Goal: Navigation & Orientation: Find specific page/section

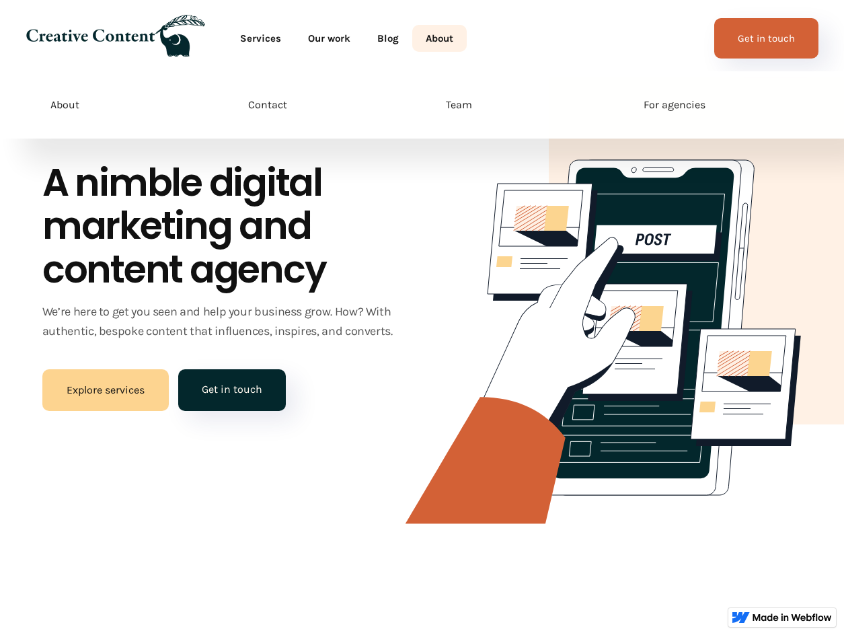
click at [451, 46] on link "About" at bounding box center [439, 38] width 54 height 27
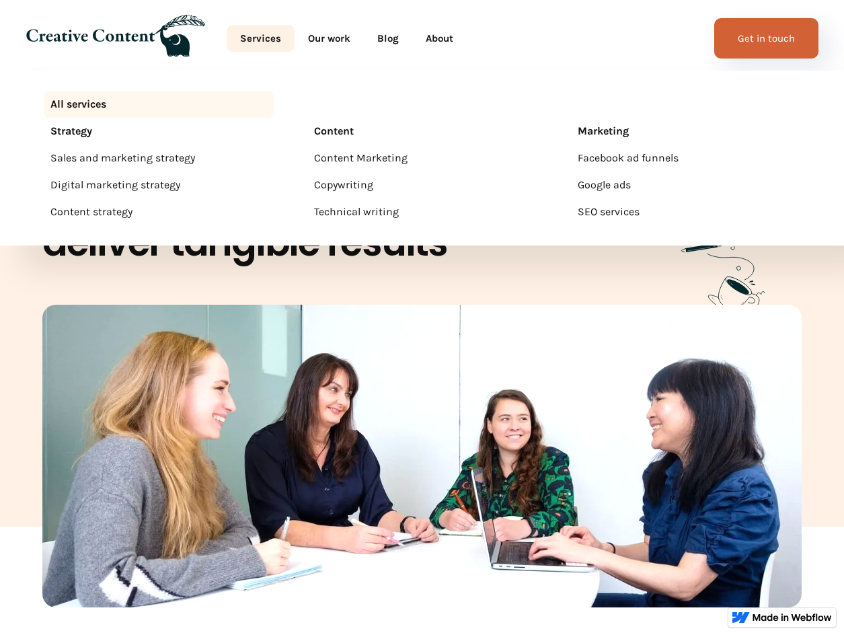
click at [262, 50] on link "Services" at bounding box center [261, 38] width 68 height 27
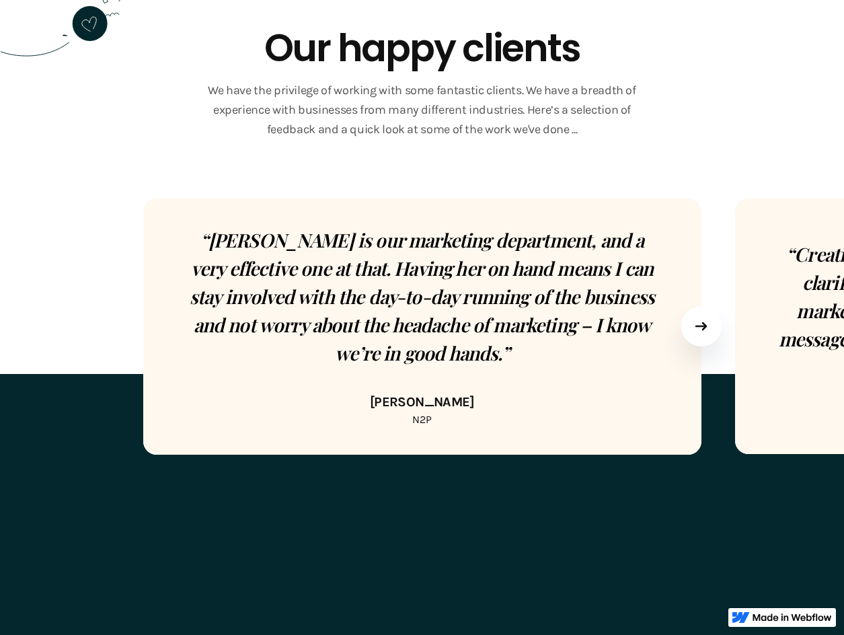
scroll to position [2039, 0]
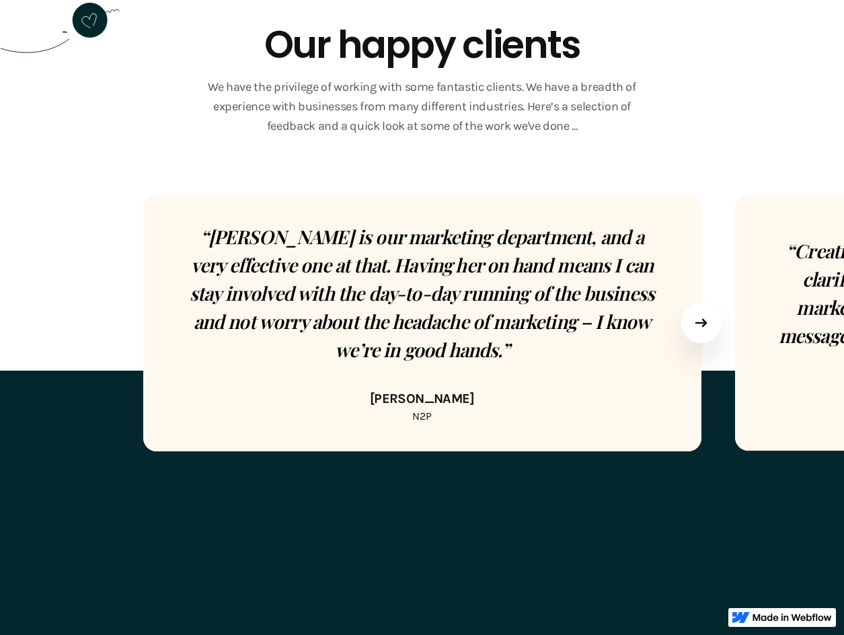
click at [711, 313] on div "next slide" at bounding box center [701, 323] width 40 height 40
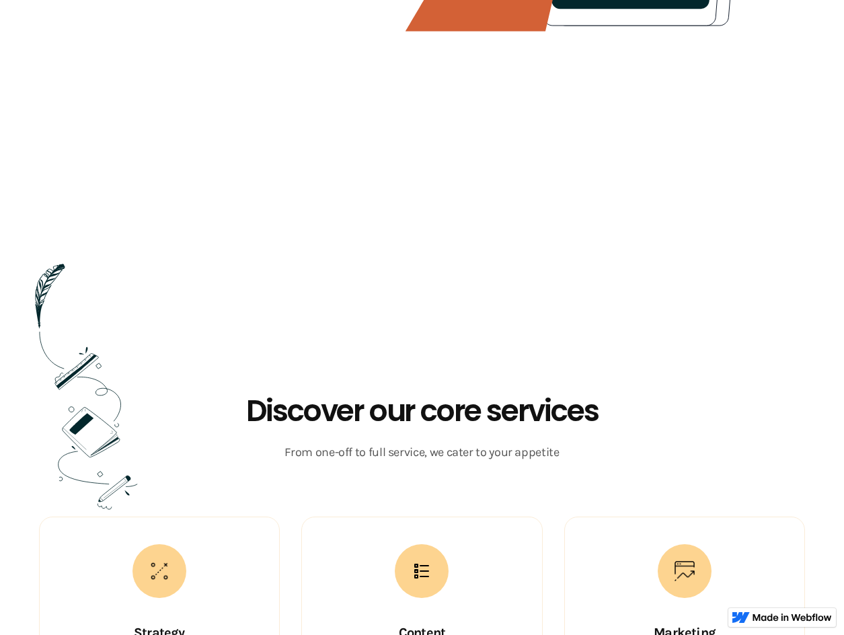
drag, startPoint x: 421, startPoint y: 205, endPoint x: 423, endPoint y: 179, distance: 26.3
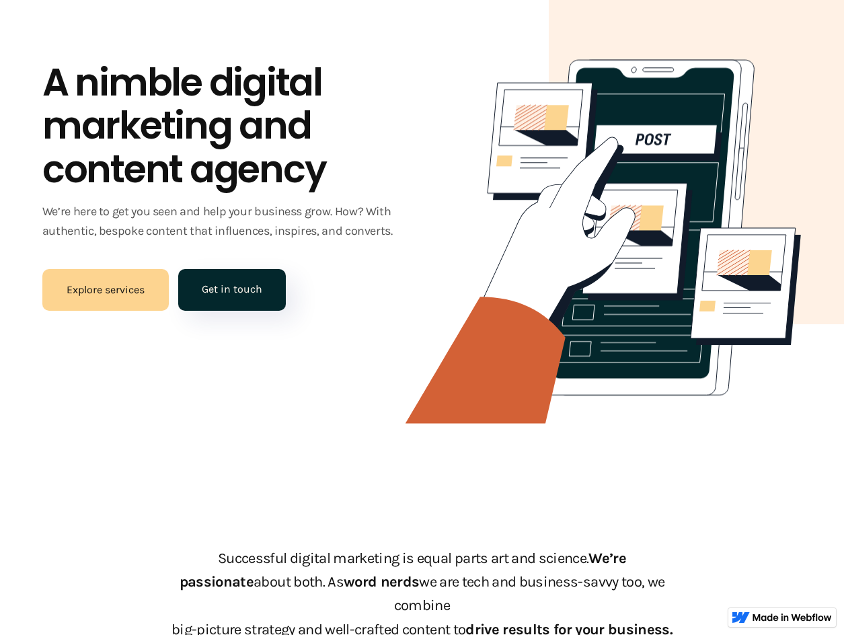
scroll to position [0, 0]
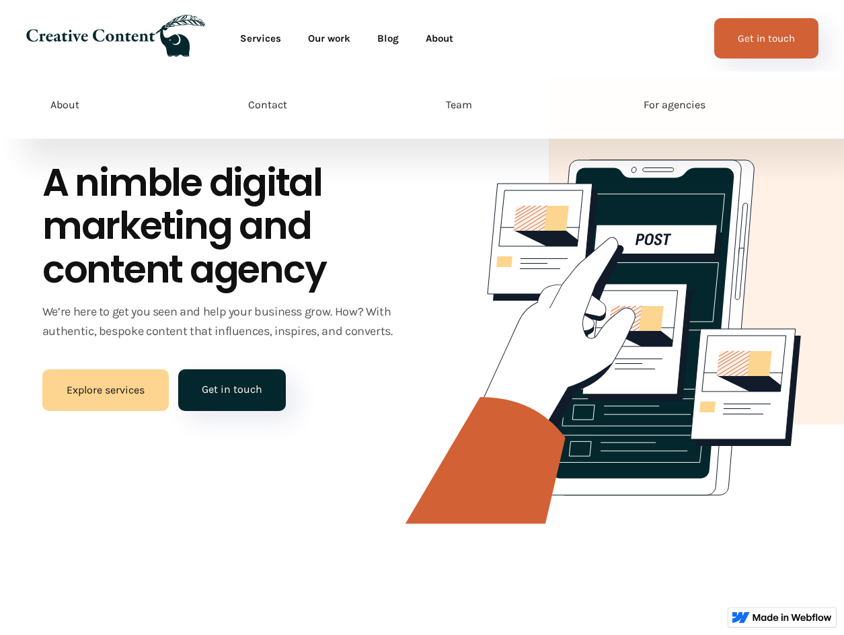
drag, startPoint x: 442, startPoint y: 46, endPoint x: 442, endPoint y: 58, distance: 11.4
click at [441, 46] on link "About" at bounding box center [439, 38] width 54 height 27
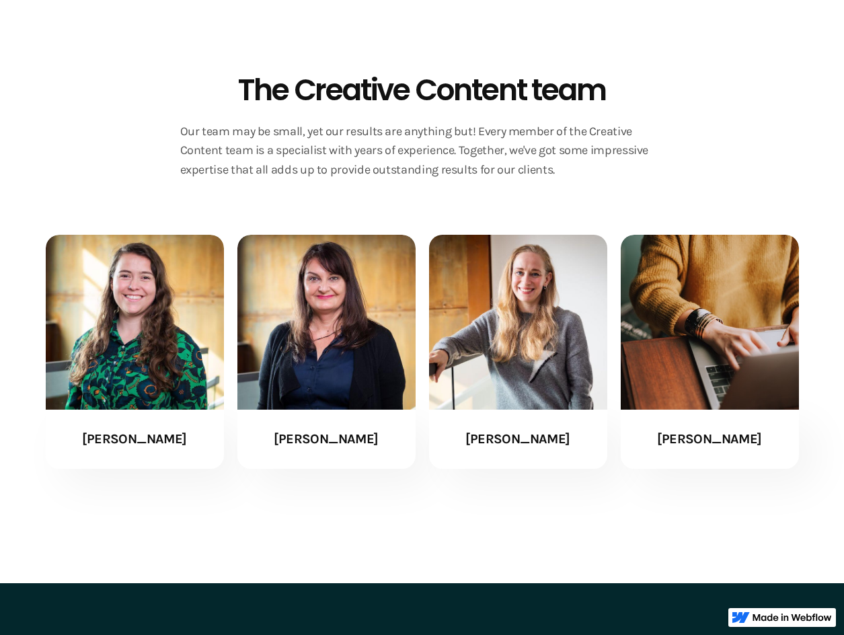
scroll to position [2689, 0]
